Goal: Information Seeking & Learning: Check status

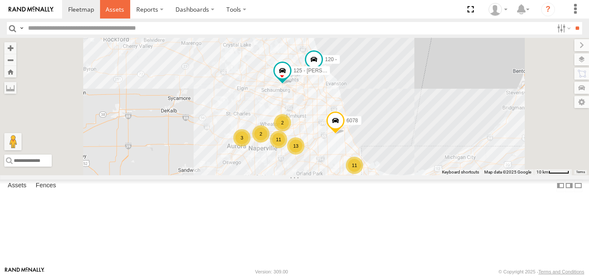
click at [109, 9] on span at bounding box center [115, 9] width 19 height 8
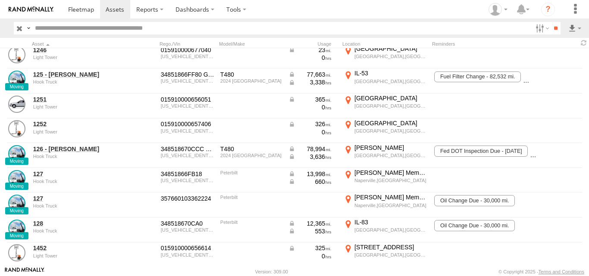
scroll to position [452, 0]
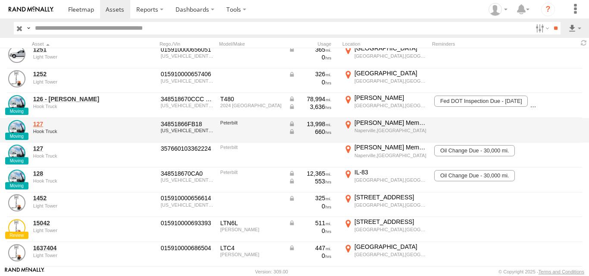
click at [50, 125] on link "127" at bounding box center [75, 124] width 84 height 8
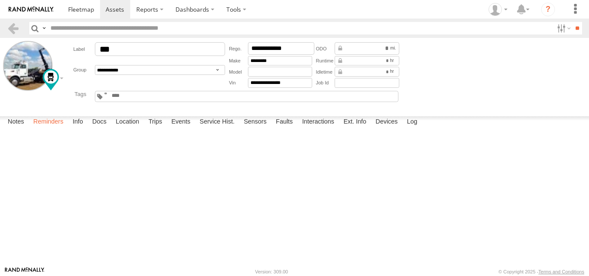
click at [51, 128] on label "Reminders" at bounding box center [48, 122] width 39 height 12
click at [15, 31] on link at bounding box center [13, 28] width 13 height 13
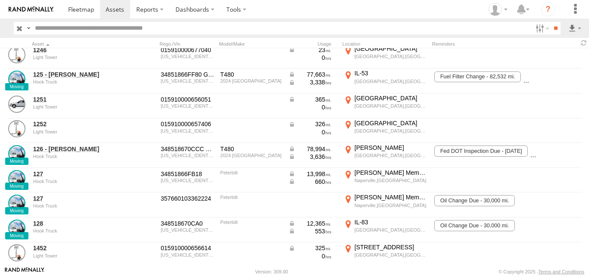
scroll to position [419, 0]
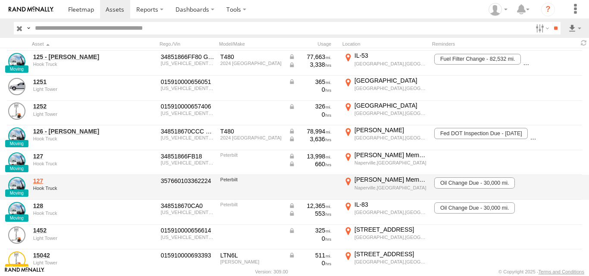
click at [39, 182] on link "127" at bounding box center [75, 181] width 84 height 8
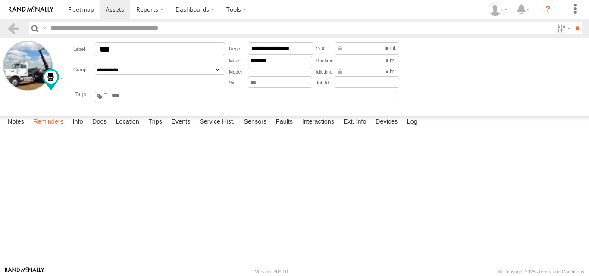
click at [53, 128] on label "Reminders" at bounding box center [48, 122] width 39 height 12
click at [0, 0] on button "Complete" at bounding box center [0, 0] width 0 height 0
click at [0, 0] on select "**********" at bounding box center [0, 0] width 0 height 0
select select "**********"
click at [0, 0] on select "**********" at bounding box center [0, 0] width 0 height 0
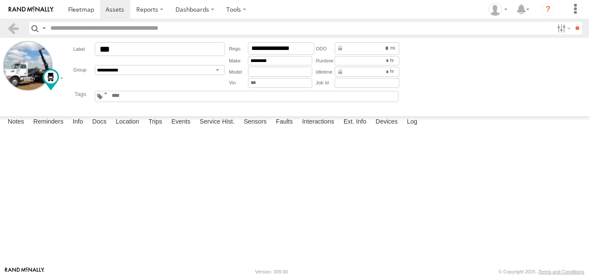
click at [0, 0] on input "text" at bounding box center [0, 0] width 0 height 0
type input "**********"
click at [0, 0] on input "number" at bounding box center [0, 0] width 0 height 0
type input "*****"
click at [0, 0] on input "number" at bounding box center [0, 0] width 0 height 0
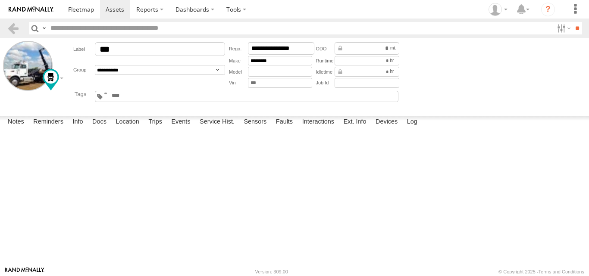
type input "*****"
click at [0, 0] on input "number" at bounding box center [0, 0] width 0 height 0
type input "*****"
click at [0, 0] on select "**********" at bounding box center [0, 0] width 0 height 0
select select "*****"
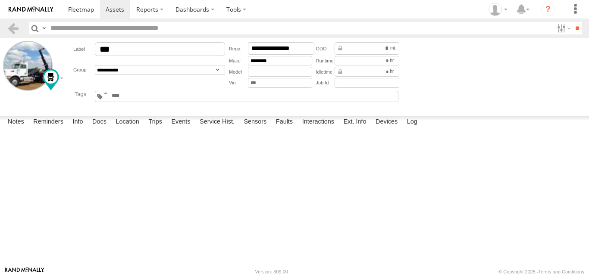
click at [0, 0] on select "**********" at bounding box center [0, 0] width 0 height 0
click at [0, 0] on button "submit" at bounding box center [0, 0] width 0 height 0
select select
click at [283, 63] on input "*********" at bounding box center [280, 61] width 64 height 10
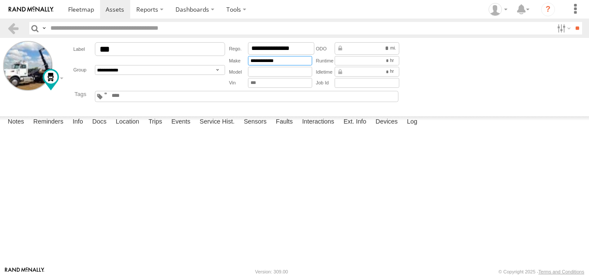
type input "**********"
click at [321, 103] on div "Asset not moved in 7+ Days B100 Eval units Camera Dump Flatbed Hook Truck Light…" at bounding box center [233, 96] width 336 height 15
click at [9, 29] on link at bounding box center [13, 28] width 13 height 13
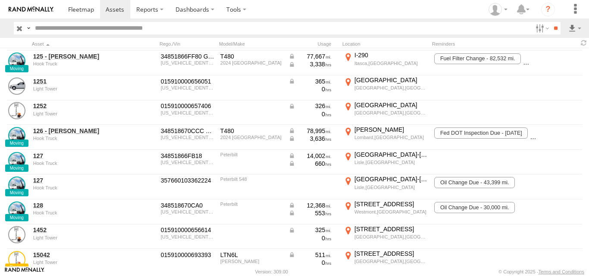
scroll to position [438, 0]
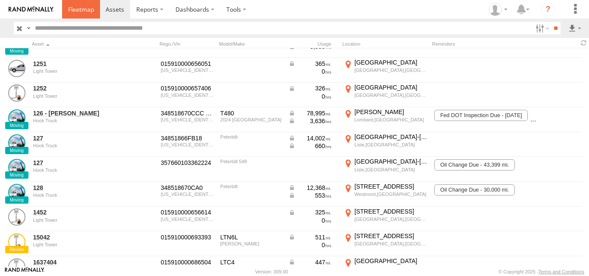
click at [87, 9] on span at bounding box center [81, 9] width 26 height 8
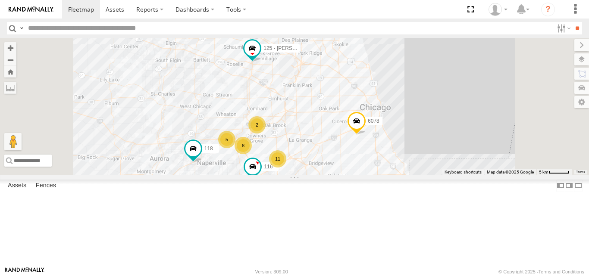
click at [0, 0] on span at bounding box center [0, 0] width 0 height 0
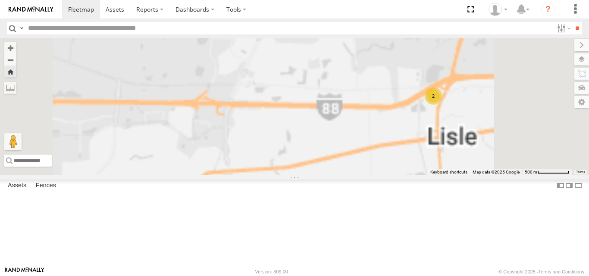
click at [0, 0] on div "117" at bounding box center [0, 0] width 0 height 0
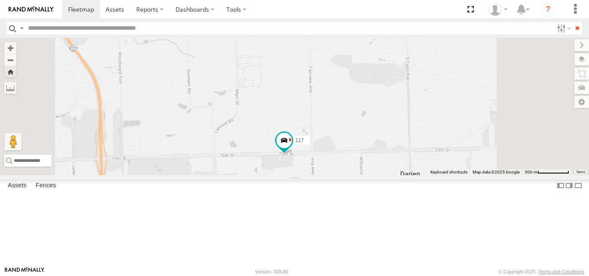
click at [0, 0] on span at bounding box center [0, 0] width 0 height 0
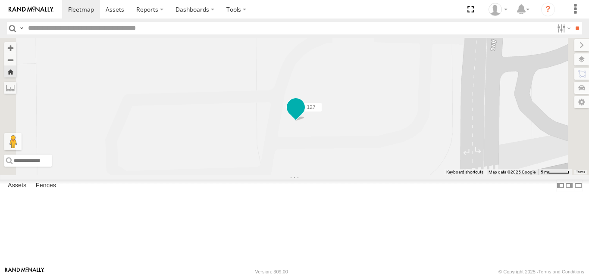
click at [303, 116] on span at bounding box center [296, 108] width 16 height 16
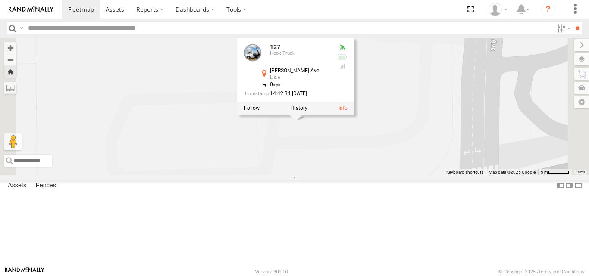
click at [377, 175] on div "127 127 Hook Truck Ogden Ave Lisle 41.80331 , -88.0597 0 14:42:34 09/30/2025" at bounding box center [294, 106] width 589 height 137
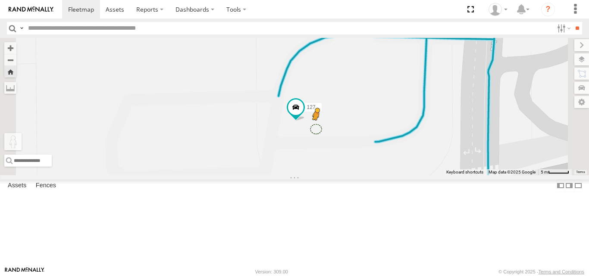
drag, startPoint x: 230, startPoint y: 234, endPoint x: 424, endPoint y: 175, distance: 203.0
click at [424, 175] on div "127 To activate drag with keyboard, press Alt + Enter. Once in keyboard drag st…" at bounding box center [294, 106] width 589 height 137
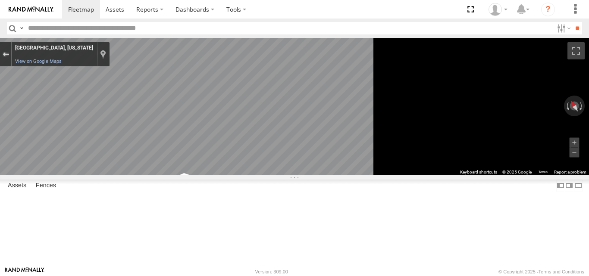
click at [9, 56] on div "Exit the Street View" at bounding box center [6, 54] width 6 height 5
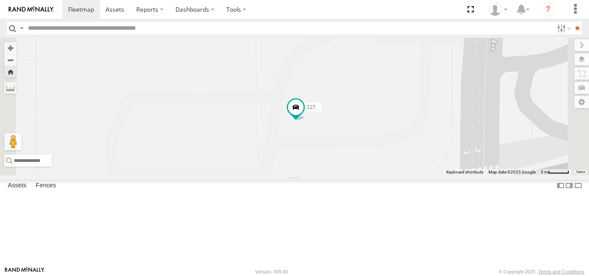
click at [0, 0] on span at bounding box center [0, 0] width 0 height 0
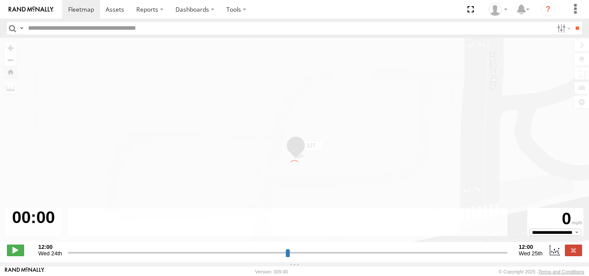
type input "**********"
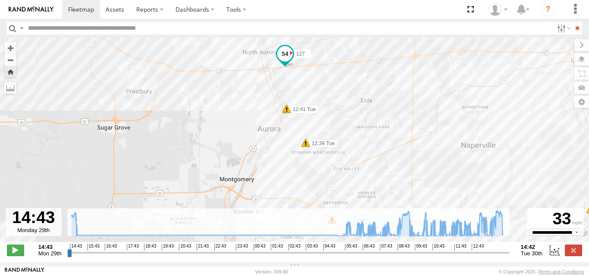
drag, startPoint x: 263, startPoint y: 128, endPoint x: 255, endPoint y: 203, distance: 75.0
click at [255, 203] on div "127 15:17 Mon 05:25 Tue 10:24 Tue 10:34 Tue 10:34 Tue 13:31 Tue 13:36 Tue 13:36…" at bounding box center [294, 144] width 589 height 213
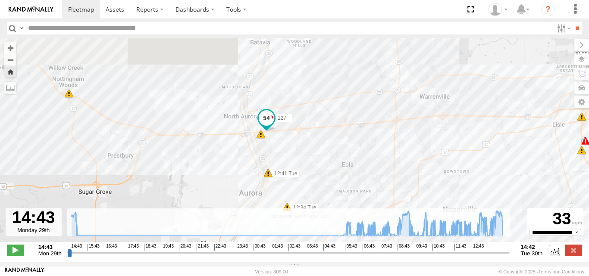
drag, startPoint x: 261, startPoint y: 145, endPoint x: 248, endPoint y: 201, distance: 57.1
click at [247, 200] on div "127 15:17 Mon 05:25 Tue 10:24 Tue 10:34 Tue 10:34 Tue 13:31 Tue 13:36 Tue 13:36…" at bounding box center [294, 144] width 589 height 213
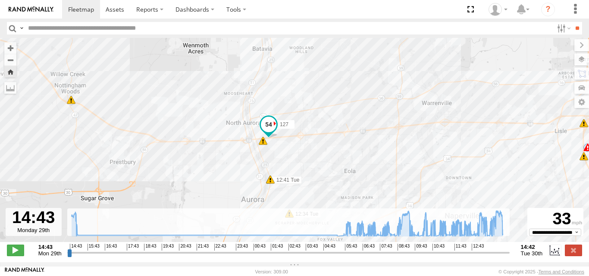
click at [271, 170] on div "127 15:17 Mon 05:25 Tue 10:24 Tue 10:34 Tue 10:34 Tue 13:31 Tue 13:36 Tue 13:36…" at bounding box center [294, 144] width 589 height 213
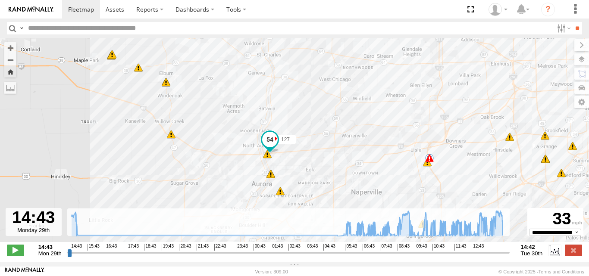
click at [429, 163] on span at bounding box center [429, 158] width 9 height 9
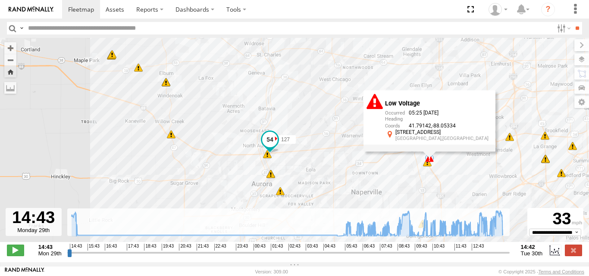
click at [409, 172] on div "127 15:17 Mon 05:25 Tue 10:24 Tue 10:34 Tue 10:34 Tue 13:31 Tue 12:34 Tue 12:41…" at bounding box center [294, 144] width 589 height 213
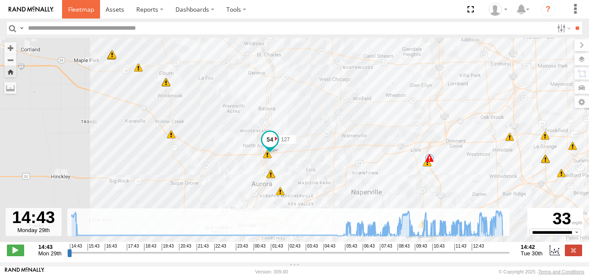
click at [78, 12] on span at bounding box center [81, 9] width 26 height 8
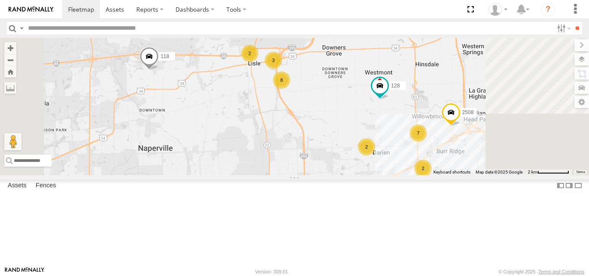
click at [0, 0] on span at bounding box center [0, 0] width 0 height 0
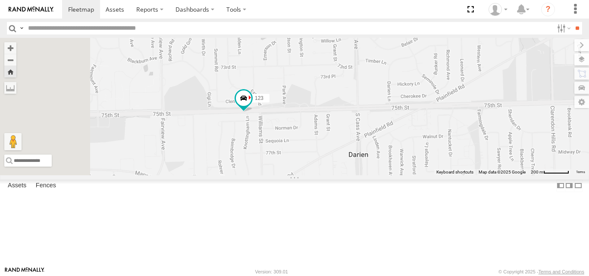
drag, startPoint x: 290, startPoint y: 158, endPoint x: 341, endPoint y: 161, distance: 51.4
click at [341, 161] on div "123" at bounding box center [294, 106] width 589 height 137
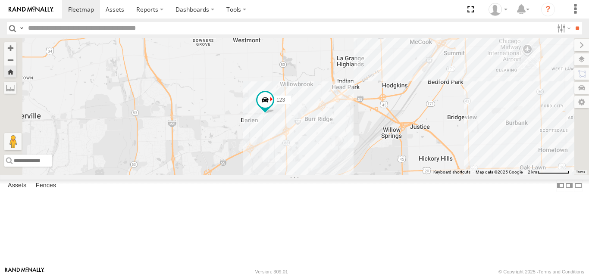
click at [0, 0] on div "127" at bounding box center [0, 0] width 0 height 0
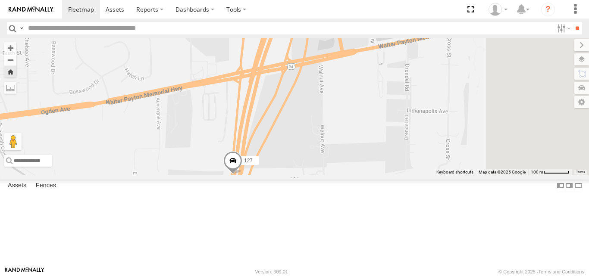
drag, startPoint x: 508, startPoint y: 176, endPoint x: 425, endPoint y: 190, distance: 84.8
click at [425, 175] on div "127" at bounding box center [294, 106] width 589 height 137
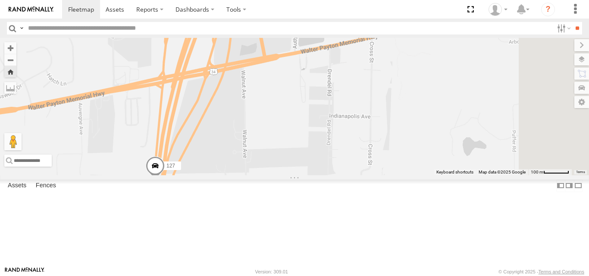
drag, startPoint x: 351, startPoint y: 223, endPoint x: 425, endPoint y: 184, distance: 83.9
click at [419, 175] on div "127" at bounding box center [294, 106] width 589 height 137
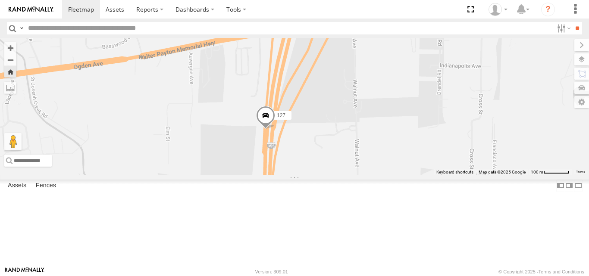
drag, startPoint x: 414, startPoint y: 223, endPoint x: 423, endPoint y: 154, distance: 69.6
click at [423, 158] on div "127" at bounding box center [294, 106] width 589 height 137
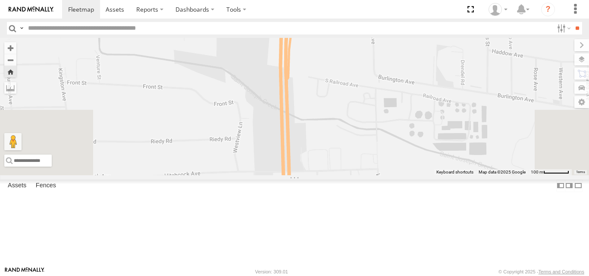
drag, startPoint x: 419, startPoint y: 175, endPoint x: 417, endPoint y: 191, distance: 16.0
click at [417, 175] on div "127" at bounding box center [294, 106] width 589 height 137
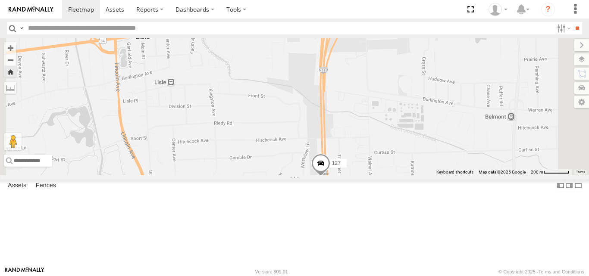
drag, startPoint x: 478, startPoint y: 195, endPoint x: 478, endPoint y: 139, distance: 56.0
click at [478, 139] on div "127" at bounding box center [294, 106] width 589 height 137
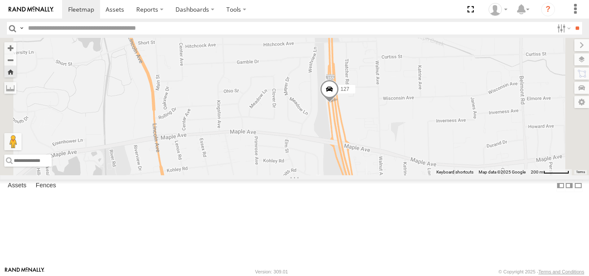
drag, startPoint x: 285, startPoint y: 126, endPoint x: 302, endPoint y: 131, distance: 17.6
click at [301, 131] on div "127" at bounding box center [294, 106] width 589 height 137
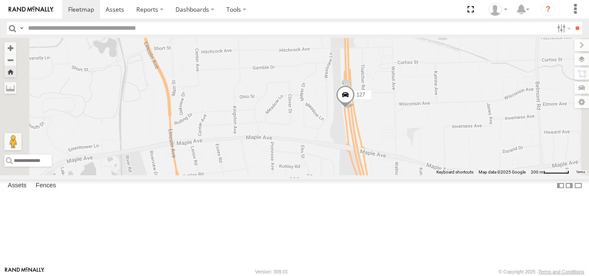
drag, startPoint x: 388, startPoint y: 120, endPoint x: 375, endPoint y: 159, distance: 41.4
click at [381, 147] on div "127" at bounding box center [294, 106] width 589 height 137
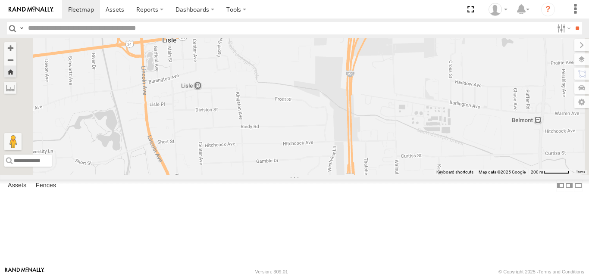
drag, startPoint x: 284, startPoint y: 115, endPoint x: 328, endPoint y: 106, distance: 45.4
click at [328, 106] on div "127" at bounding box center [294, 106] width 589 height 137
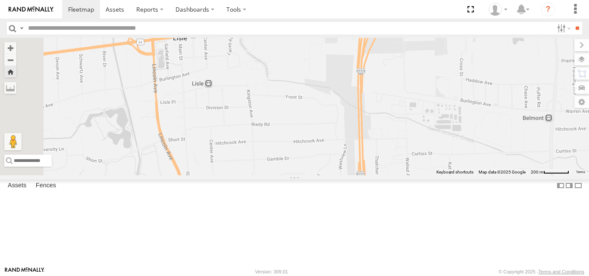
drag, startPoint x: 375, startPoint y: 106, endPoint x: 342, endPoint y: 113, distance: 34.2
click at [348, 111] on div "127" at bounding box center [294, 106] width 589 height 137
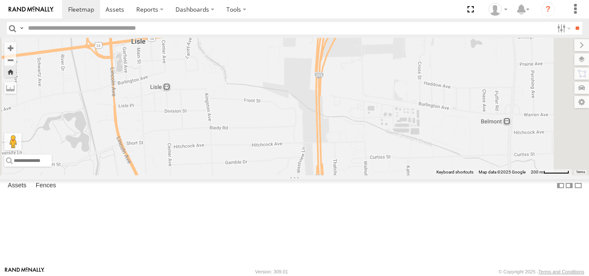
drag, startPoint x: 375, startPoint y: 157, endPoint x: 340, endPoint y: 139, distance: 39.1
click at [344, 141] on div "127" at bounding box center [294, 106] width 589 height 137
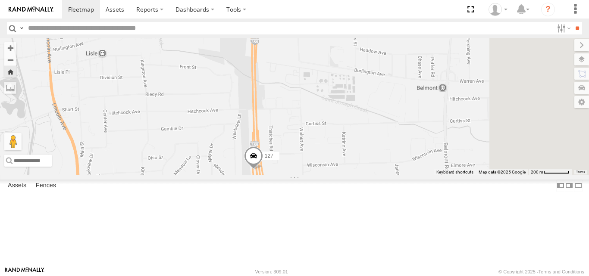
drag, startPoint x: 340, startPoint y: 139, endPoint x: 306, endPoint y: 134, distance: 34.8
click at [308, 135] on div "127" at bounding box center [294, 106] width 589 height 137
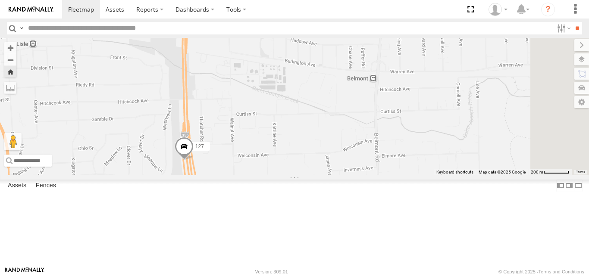
drag, startPoint x: 300, startPoint y: 134, endPoint x: 283, endPoint y: 128, distance: 18.3
click at [283, 128] on div "127" at bounding box center [294, 106] width 589 height 137
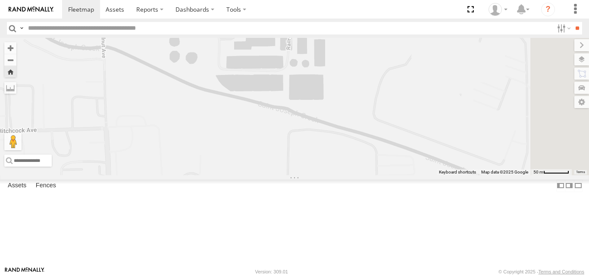
drag, startPoint x: 371, startPoint y: 133, endPoint x: 350, endPoint y: 129, distance: 21.6
click at [350, 129] on div "127" at bounding box center [294, 106] width 589 height 137
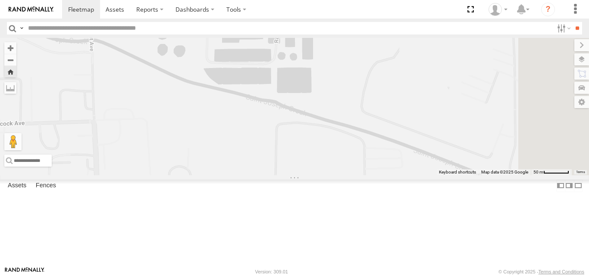
drag, startPoint x: 415, startPoint y: 132, endPoint x: 401, endPoint y: 125, distance: 15.4
click at [401, 125] on div "127" at bounding box center [294, 106] width 589 height 137
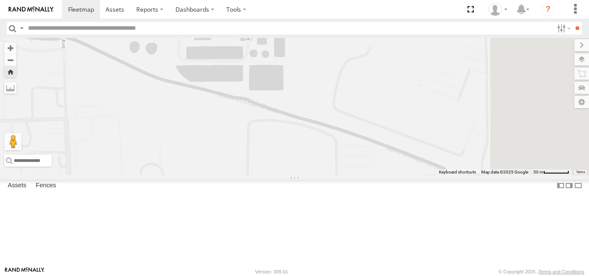
drag, startPoint x: 401, startPoint y: 125, endPoint x: 438, endPoint y: 189, distance: 73.2
click at [438, 175] on div "127" at bounding box center [294, 106] width 589 height 137
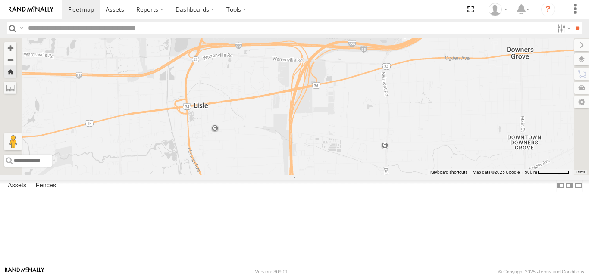
click at [438, 175] on div "127" at bounding box center [294, 106] width 589 height 137
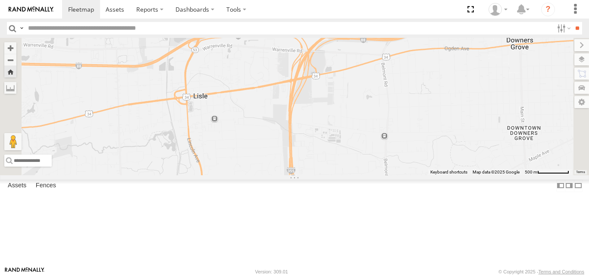
drag, startPoint x: 438, startPoint y: 189, endPoint x: 432, endPoint y: 143, distance: 46.5
click at [432, 143] on div "127" at bounding box center [294, 106] width 589 height 137
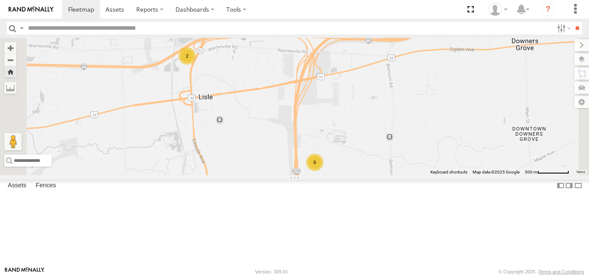
click at [0, 0] on span at bounding box center [0, 0] width 0 height 0
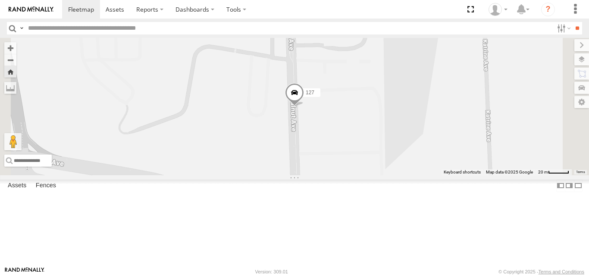
drag, startPoint x: 363, startPoint y: 188, endPoint x: 329, endPoint y: 198, distance: 35.6
click at [331, 175] on div "127" at bounding box center [294, 106] width 589 height 137
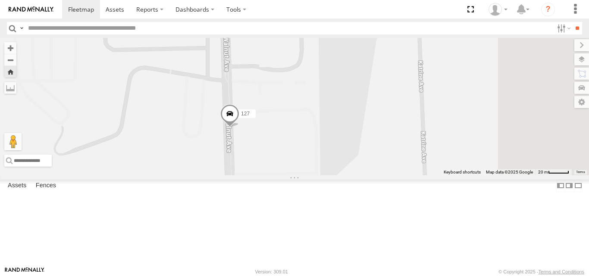
drag, startPoint x: 329, startPoint y: 198, endPoint x: 348, endPoint y: 178, distance: 27.1
click at [347, 175] on div "127" at bounding box center [294, 106] width 589 height 137
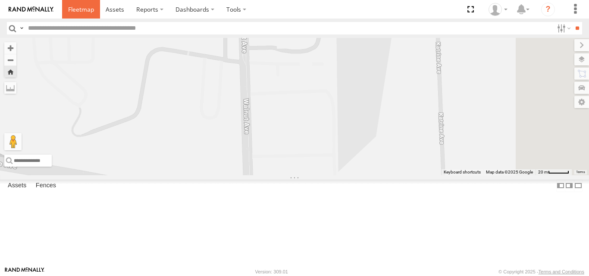
click at [75, 6] on span at bounding box center [81, 9] width 26 height 8
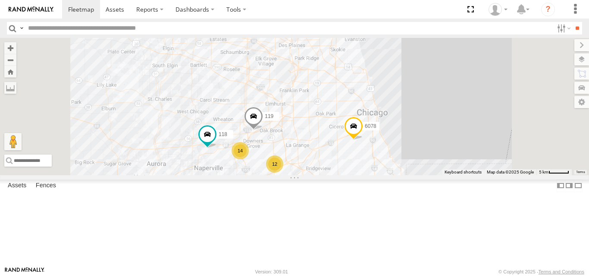
drag, startPoint x: 318, startPoint y: 85, endPoint x: 323, endPoint y: 103, distance: 18.5
click at [323, 103] on div "12 11 14 119 4 120 - 118 6078" at bounding box center [294, 106] width 589 height 137
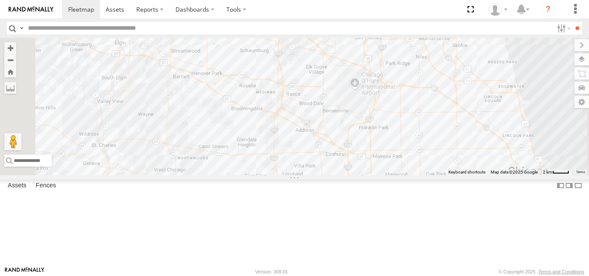
click at [323, 103] on div "119 120 - 118 6078" at bounding box center [294, 106] width 589 height 137
drag, startPoint x: 323, startPoint y: 103, endPoint x: 327, endPoint y: 119, distance: 17.3
click at [327, 119] on div "119 120 - 118 6078" at bounding box center [294, 106] width 589 height 137
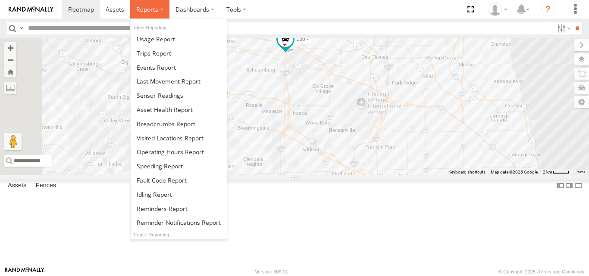
click at [153, 13] on span at bounding box center [147, 9] width 22 height 8
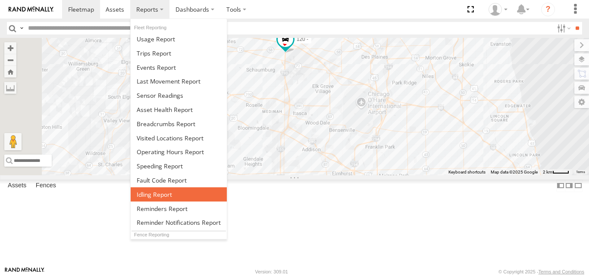
click at [155, 193] on span at bounding box center [154, 195] width 35 height 8
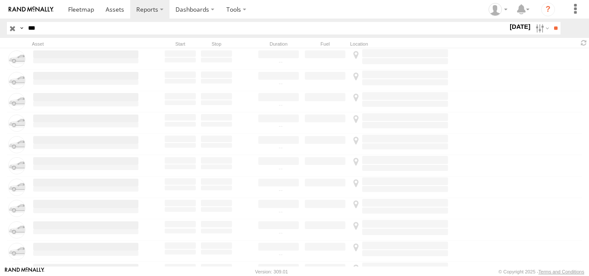
click at [56, 27] on input "***" at bounding box center [266, 28] width 483 height 13
click at [550, 22] on input "**" at bounding box center [555, 28] width 10 height 13
click at [16, 28] on input "button" at bounding box center [12, 28] width 11 height 13
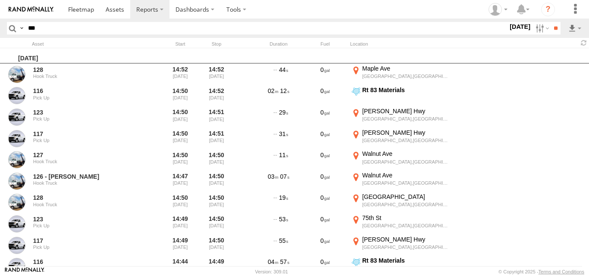
click at [35, 28] on input "***" at bounding box center [266, 28] width 483 height 13
type input "***"
click at [550, 22] on input "**" at bounding box center [555, 28] width 10 height 13
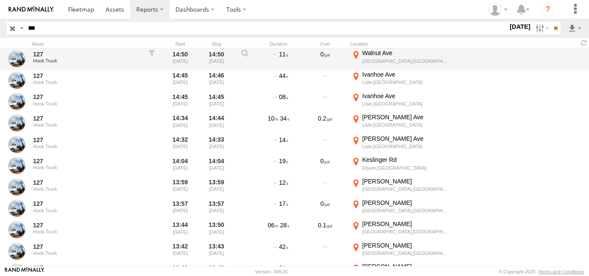
click at [491, 55] on div "127 Hook Truck 14:50 [DATE] 14:50 [DATE] 11 0 [GEOGRAPHIC_DATA] -88.05216" at bounding box center [294, 59] width 589 height 22
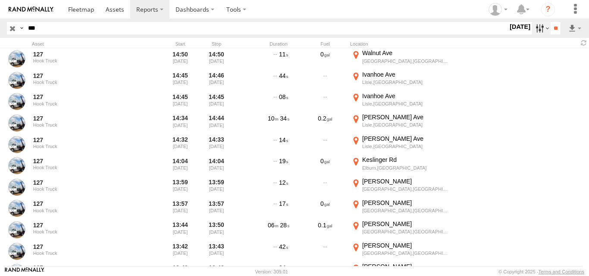
click at [543, 28] on label at bounding box center [541, 28] width 19 height 13
click at [0, 0] on label at bounding box center [0, 0] width 0 height 0
click at [555, 30] on input "**" at bounding box center [555, 28] width 10 height 13
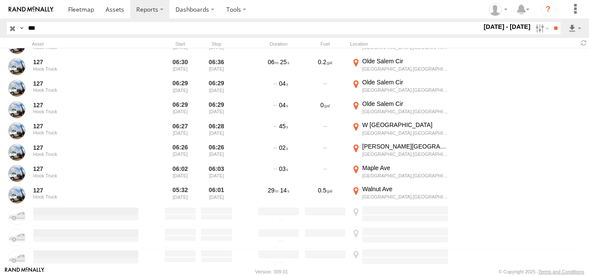
scroll to position [25905, 0]
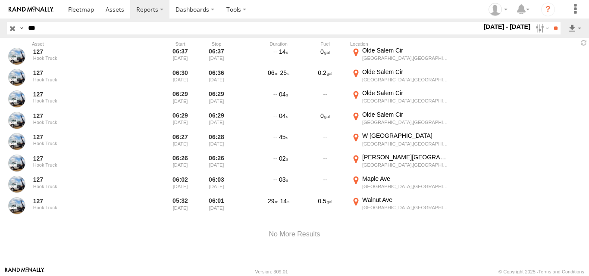
click at [506, 26] on label "1 - 30 Sep 25" at bounding box center [507, 26] width 50 height 9
click at [0, 0] on label at bounding box center [0, 0] width 0 height 0
click at [553, 29] on input "**" at bounding box center [555, 28] width 10 height 13
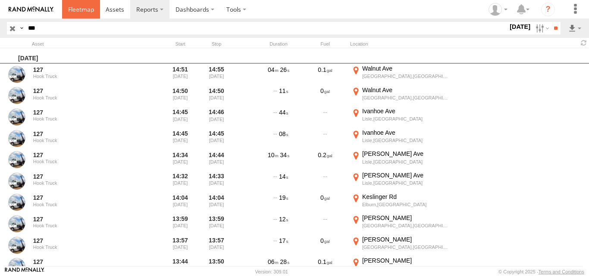
click at [82, 12] on span at bounding box center [81, 9] width 26 height 8
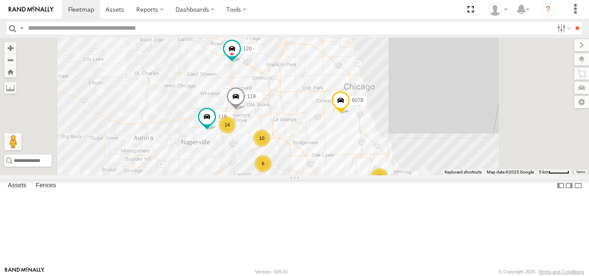
drag, startPoint x: 251, startPoint y: 86, endPoint x: 255, endPoint y: 108, distance: 22.3
click at [255, 108] on div "10 11 14 119 6 120 - 118 6078" at bounding box center [294, 106] width 589 height 137
